Goal: Check status: Check status

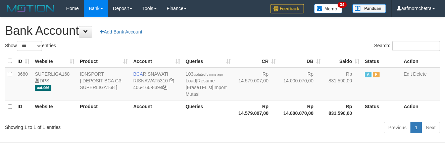
select select "***"
